Goal: Navigation & Orientation: Go to known website

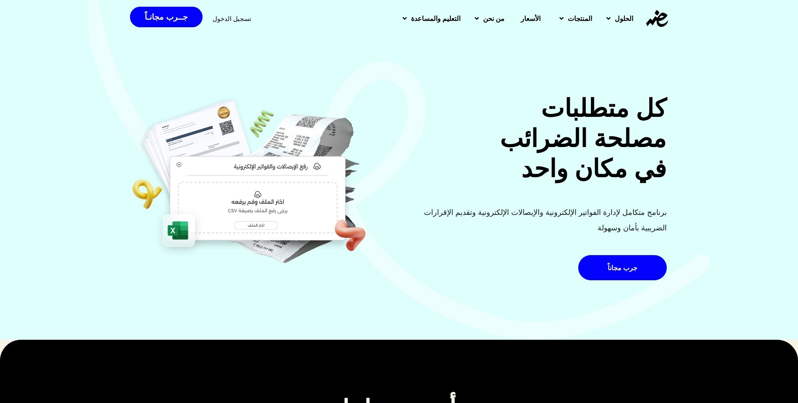
click at [243, 20] on span "تسجيل الدخول" at bounding box center [232, 19] width 39 height 6
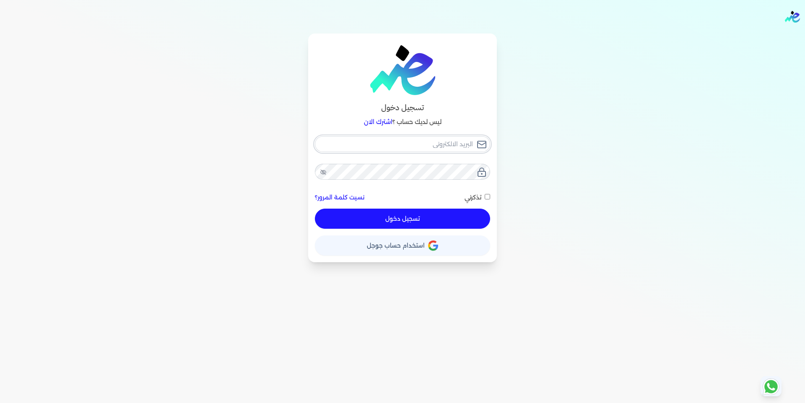
click at [414, 142] on input "email" at bounding box center [402, 144] width 175 height 16
